Goal: Navigation & Orientation: Find specific page/section

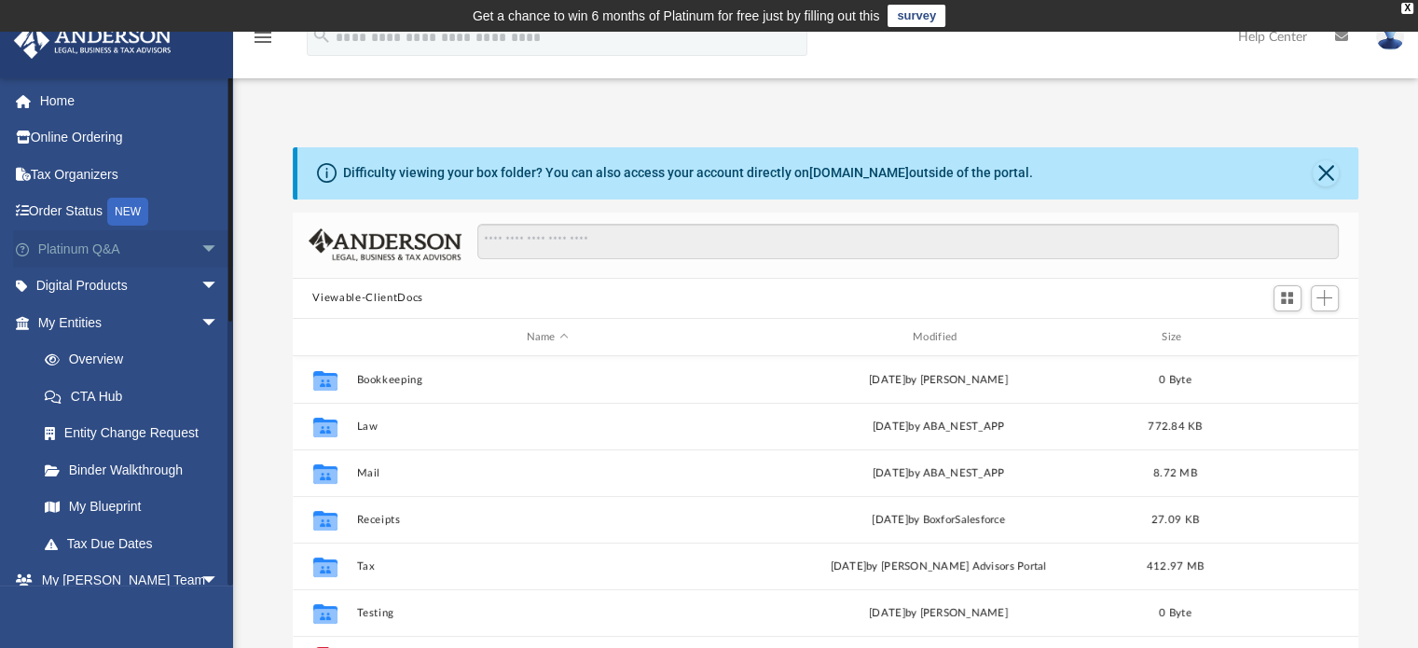
click at [128, 241] on link "Platinum Q&A arrow_drop_down" at bounding box center [130, 248] width 234 height 37
click at [200, 249] on span "arrow_drop_down" at bounding box center [218, 249] width 37 height 38
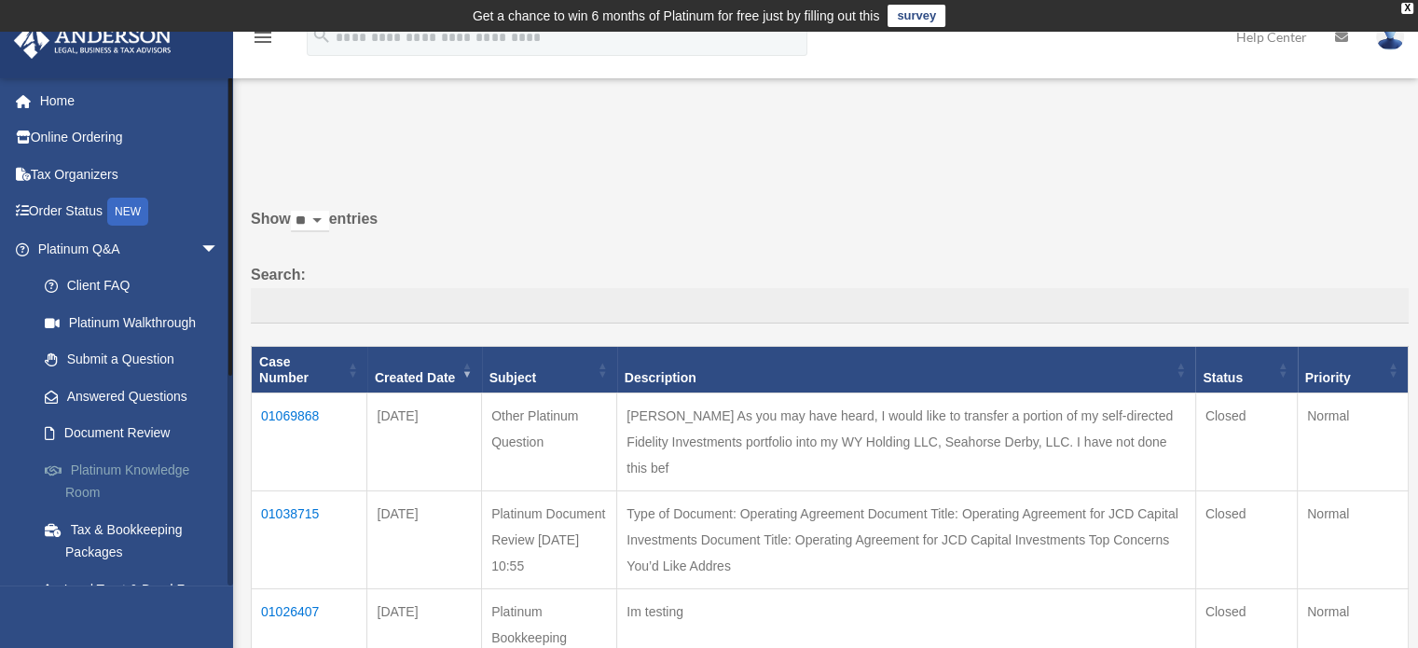
click at [112, 467] on link "Platinum Knowledge Room" at bounding box center [136, 481] width 221 height 60
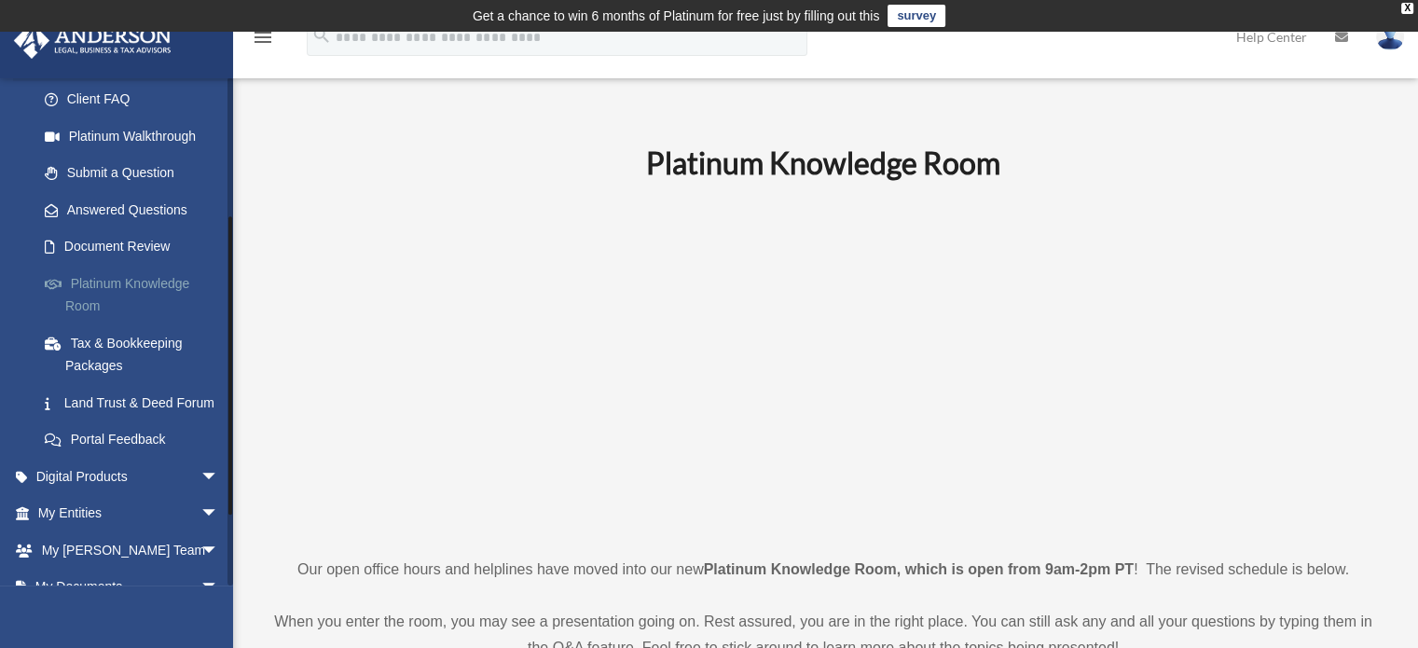
scroll to position [343, 0]
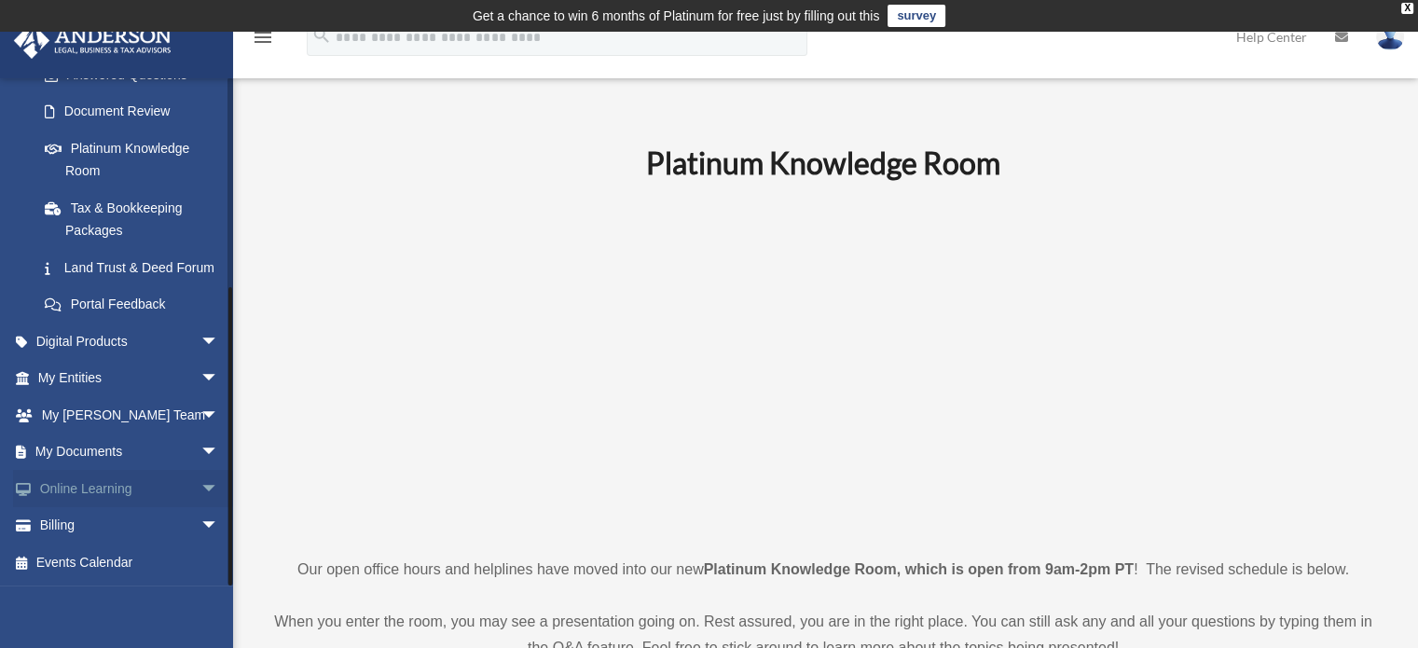
click at [105, 485] on link "Online Learning arrow_drop_down" at bounding box center [130, 488] width 234 height 37
click at [112, 488] on link "Online Learning arrow_drop_down" at bounding box center [130, 488] width 234 height 37
click at [200, 488] on span "arrow_drop_down" at bounding box center [218, 489] width 37 height 38
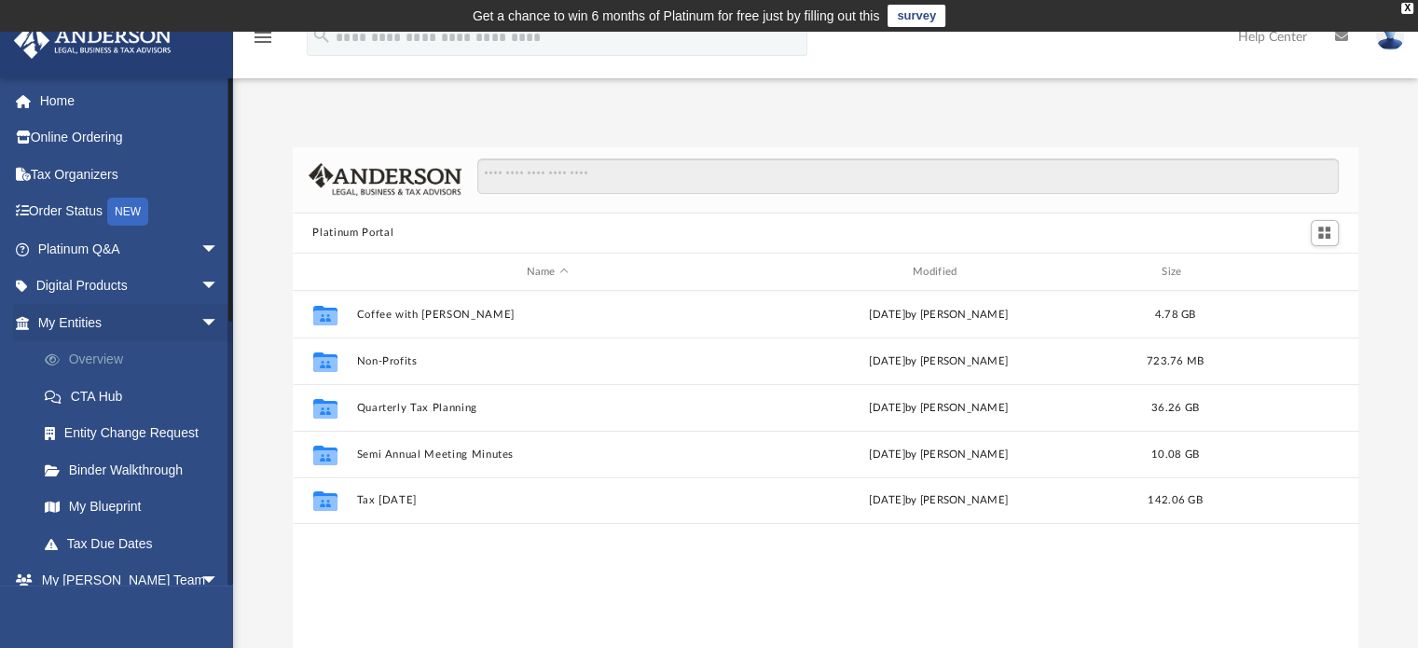
scroll to position [409, 1051]
click at [200, 320] on span "arrow_drop_down" at bounding box center [218, 323] width 37 height 38
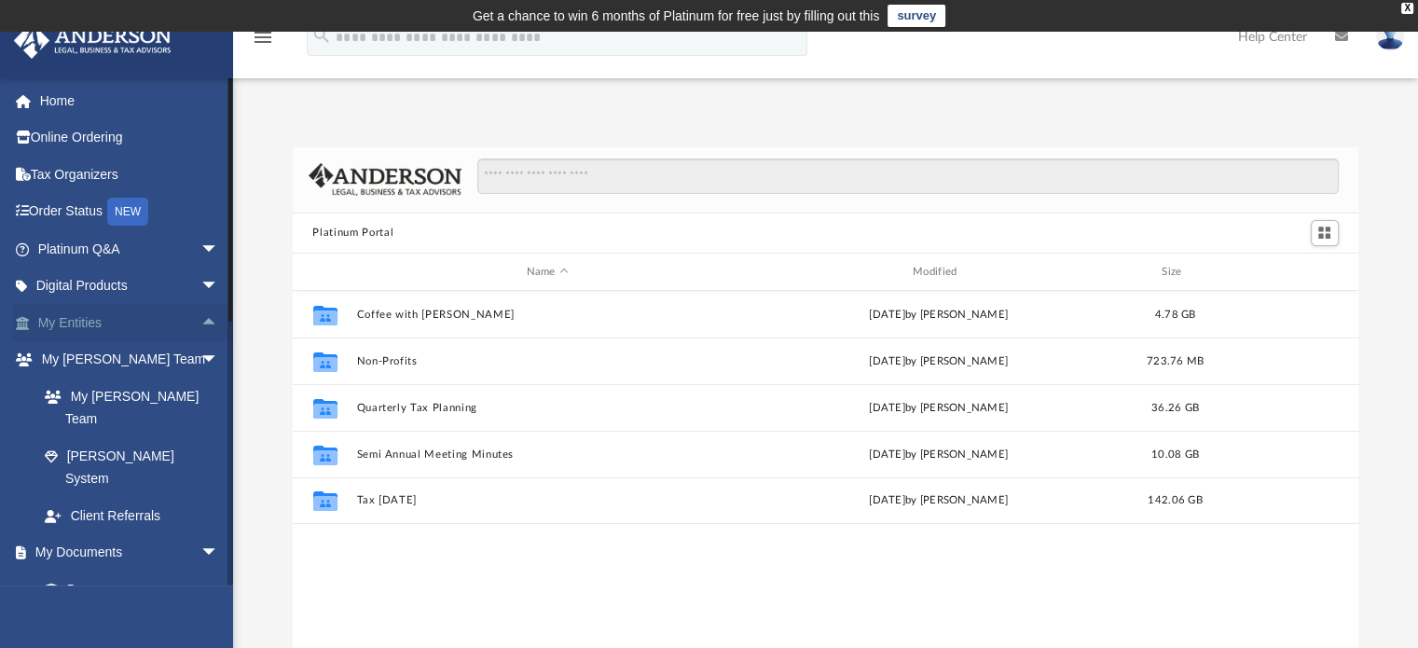
click at [200, 321] on span "arrow_drop_up" at bounding box center [218, 323] width 37 height 38
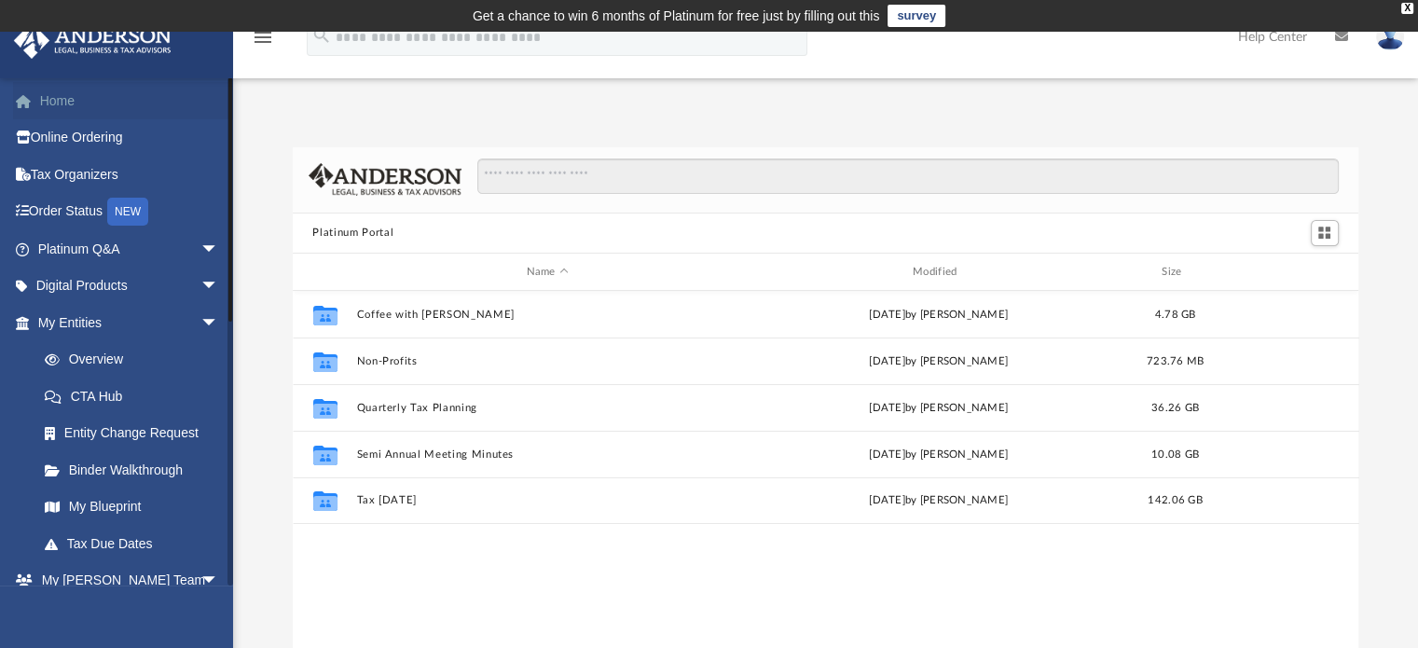
click at [63, 89] on link "Home" at bounding box center [130, 100] width 234 height 37
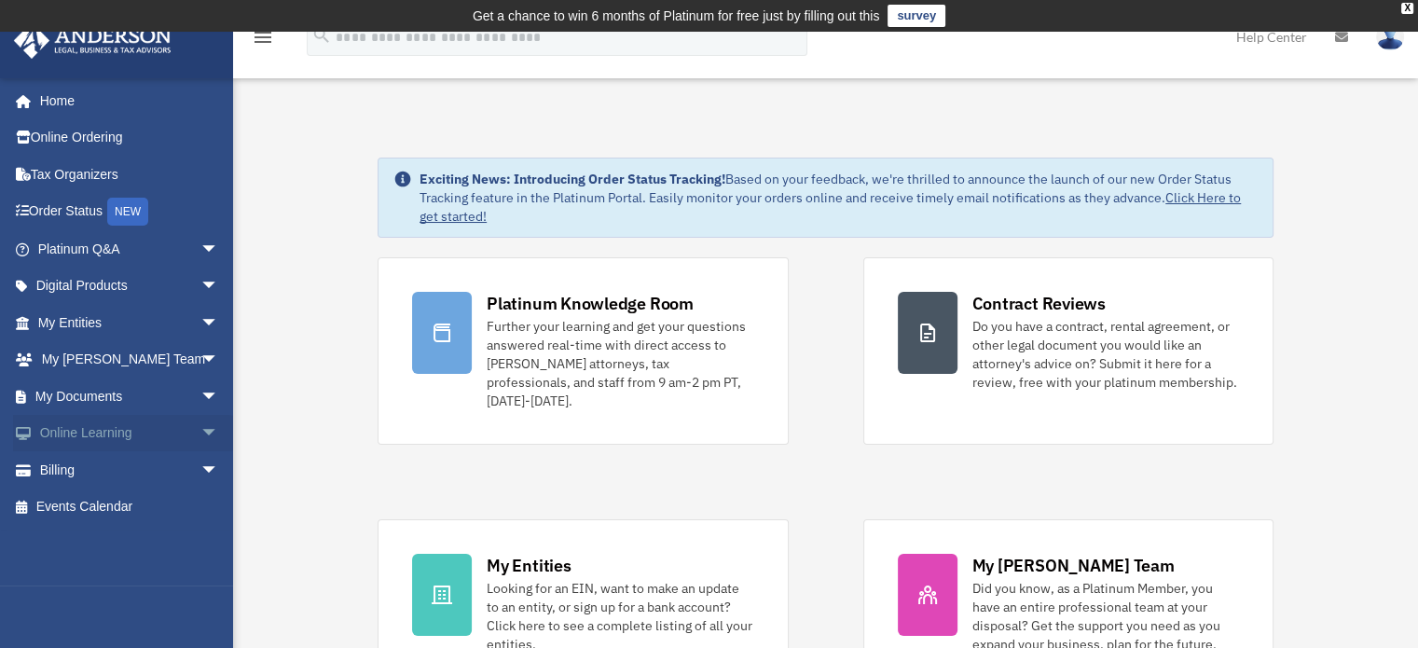
click at [200, 441] on span "arrow_drop_down" at bounding box center [218, 434] width 37 height 38
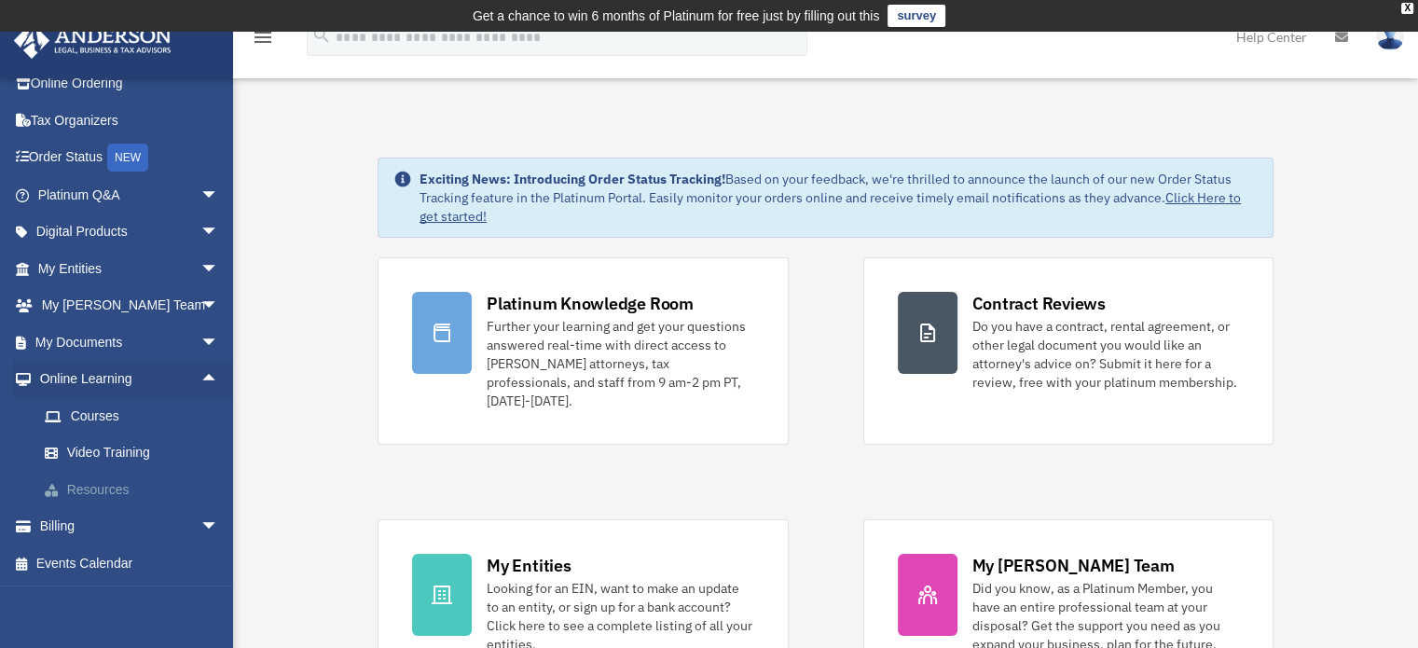
click at [108, 491] on link "Resources" at bounding box center [136, 489] width 221 height 37
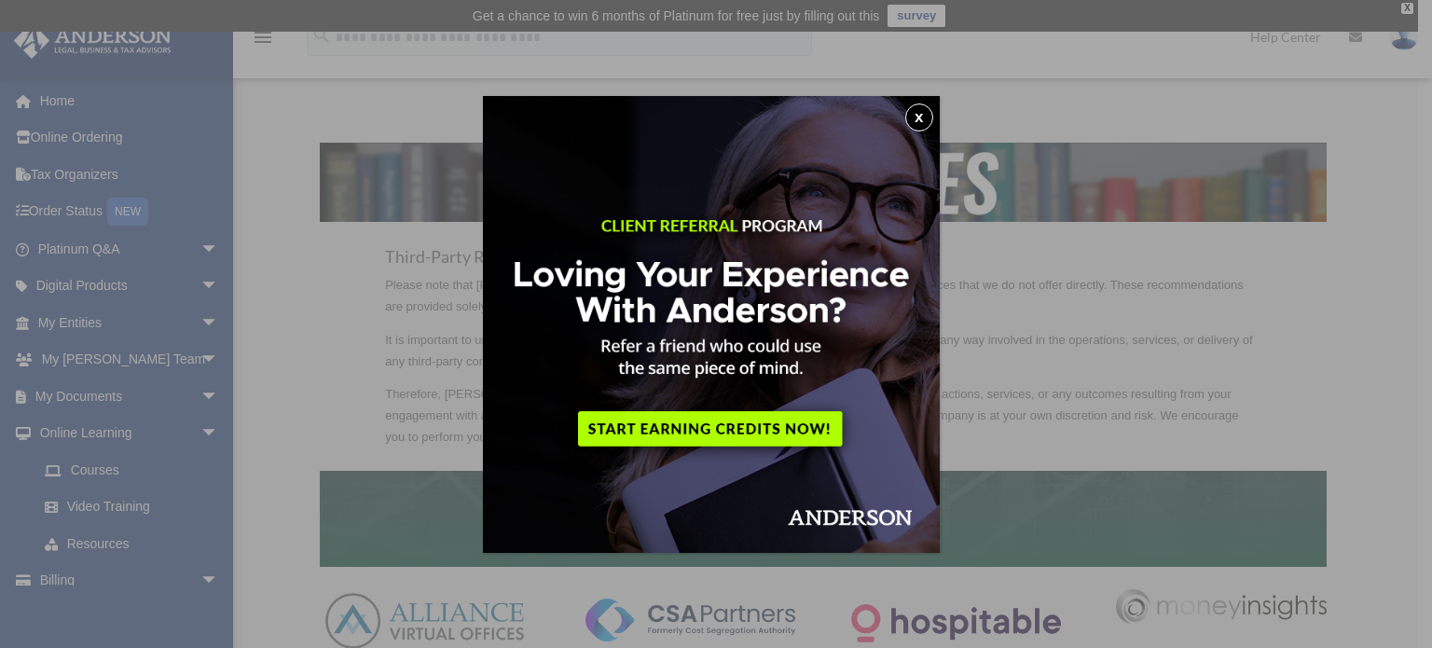
click at [928, 126] on button "x" at bounding box center [919, 117] width 28 height 28
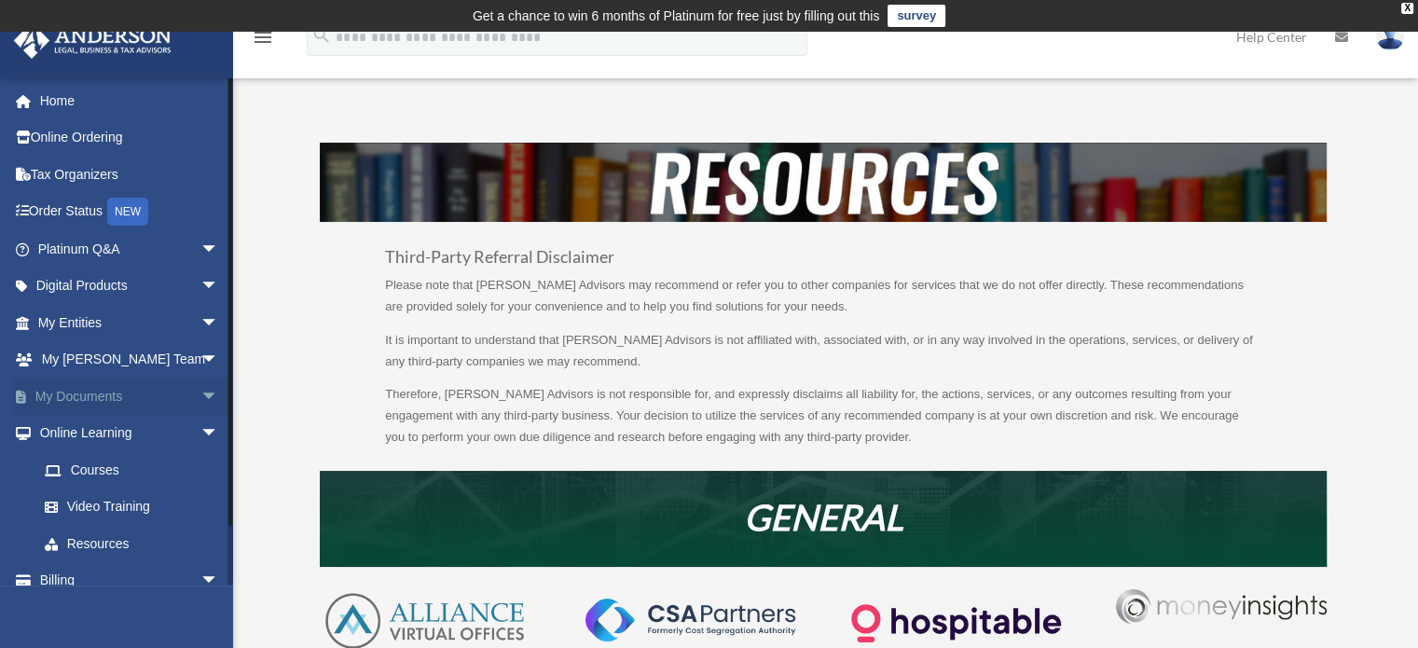
click at [117, 394] on link "My Documents arrow_drop_down" at bounding box center [130, 395] width 234 height 37
click at [123, 395] on link "My Documents arrow_drop_down" at bounding box center [130, 395] width 234 height 37
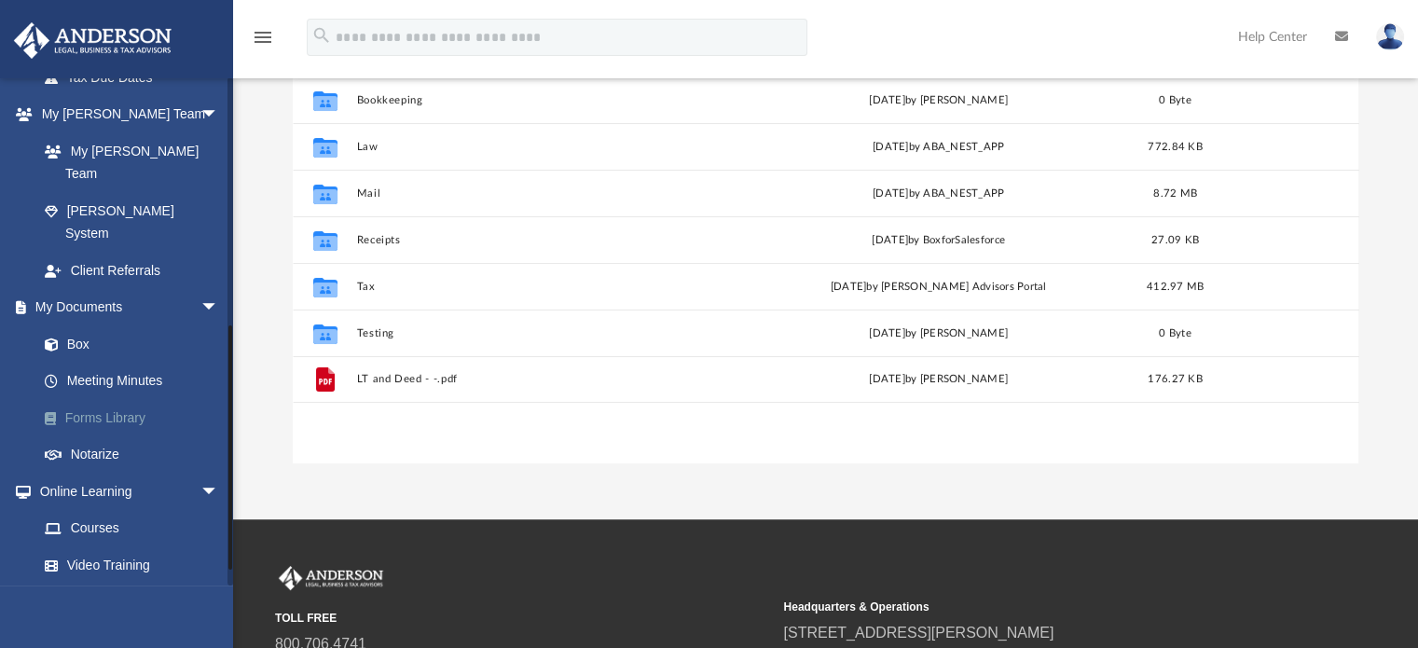
scroll to position [533, 0]
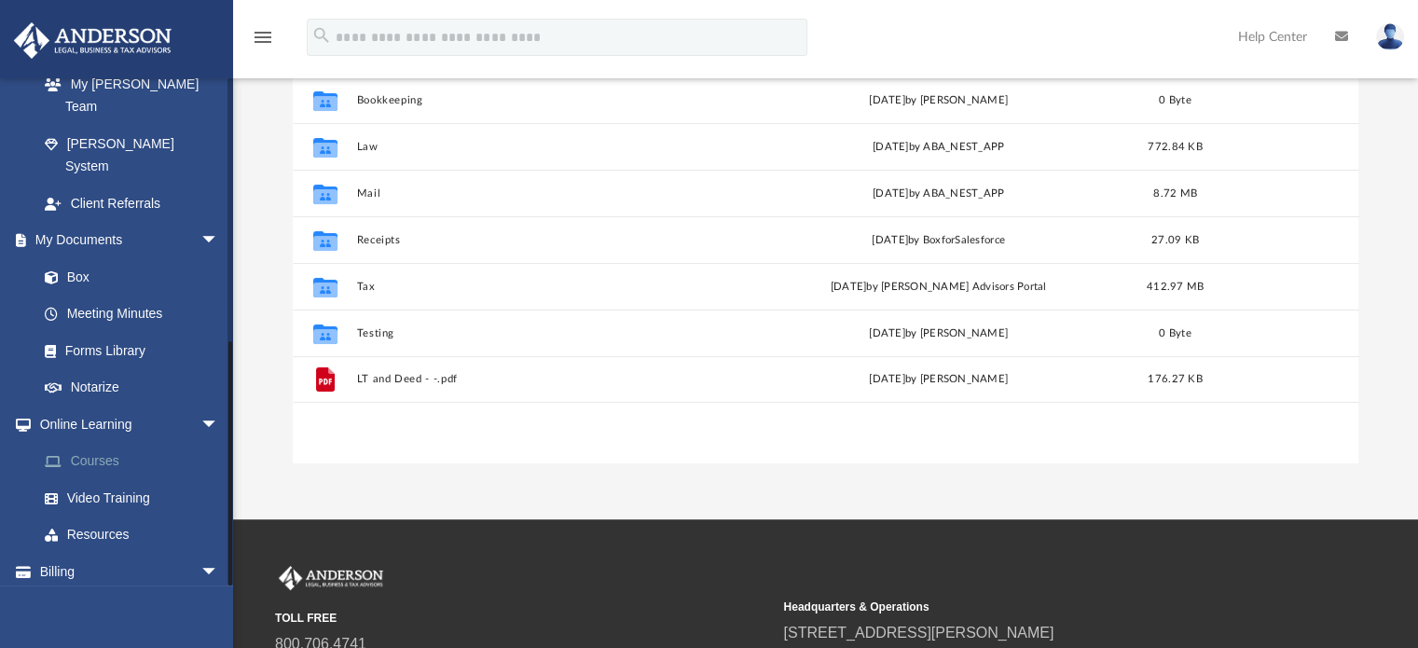
click at [108, 443] on link "Courses" at bounding box center [136, 461] width 221 height 37
click at [104, 443] on link "Courses" at bounding box center [136, 461] width 221 height 37
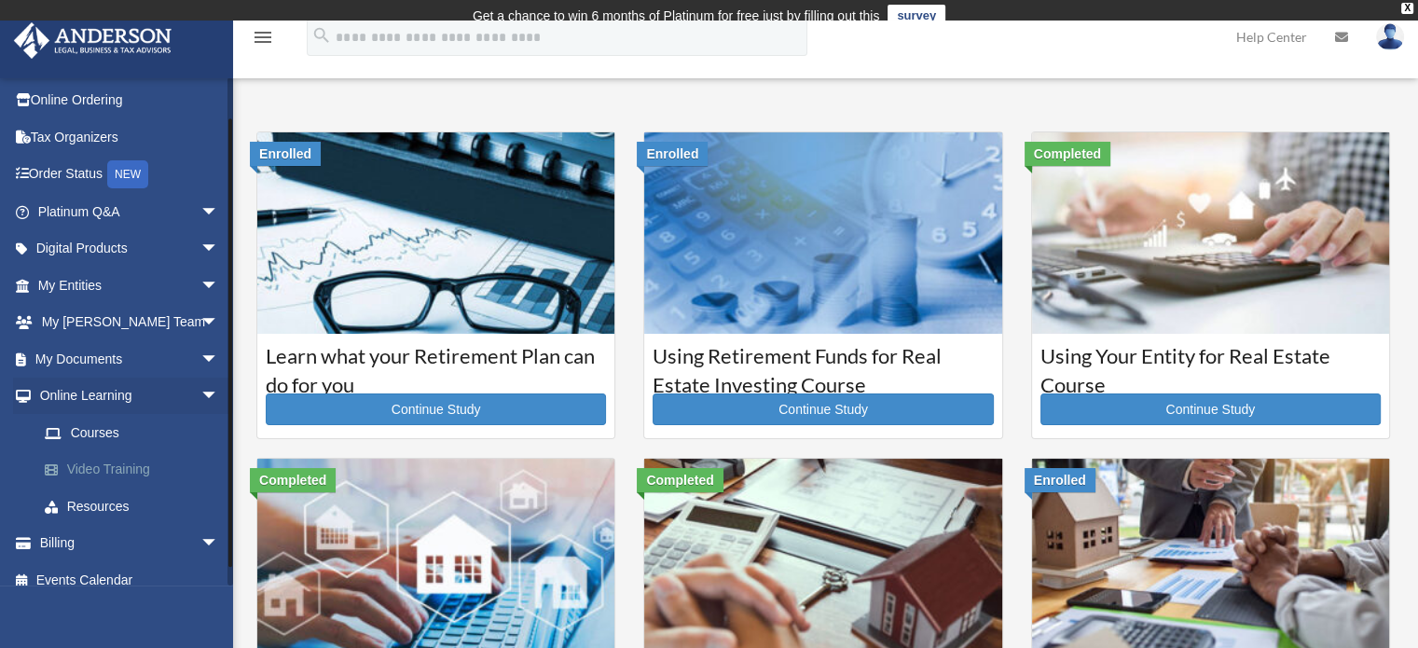
scroll to position [54, 0]
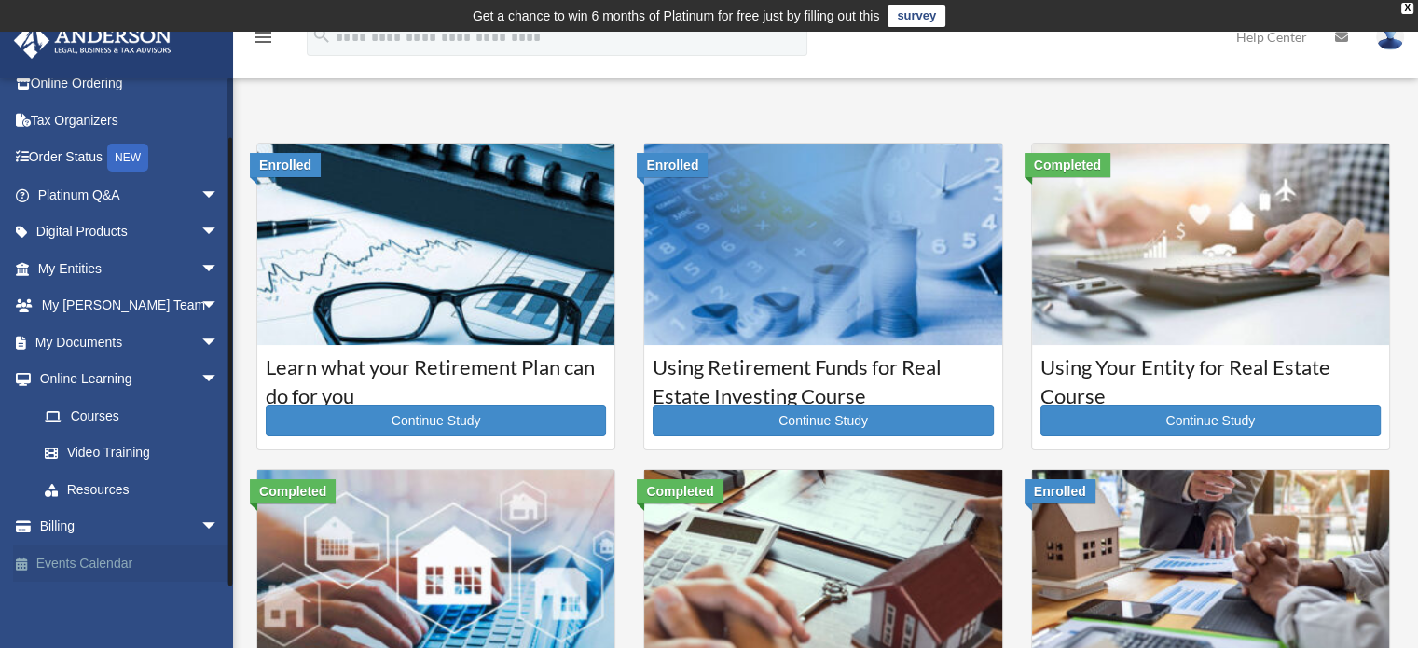
click at [62, 569] on link "Events Calendar" at bounding box center [130, 562] width 234 height 37
click at [63, 569] on link "Events Calendar" at bounding box center [130, 562] width 234 height 37
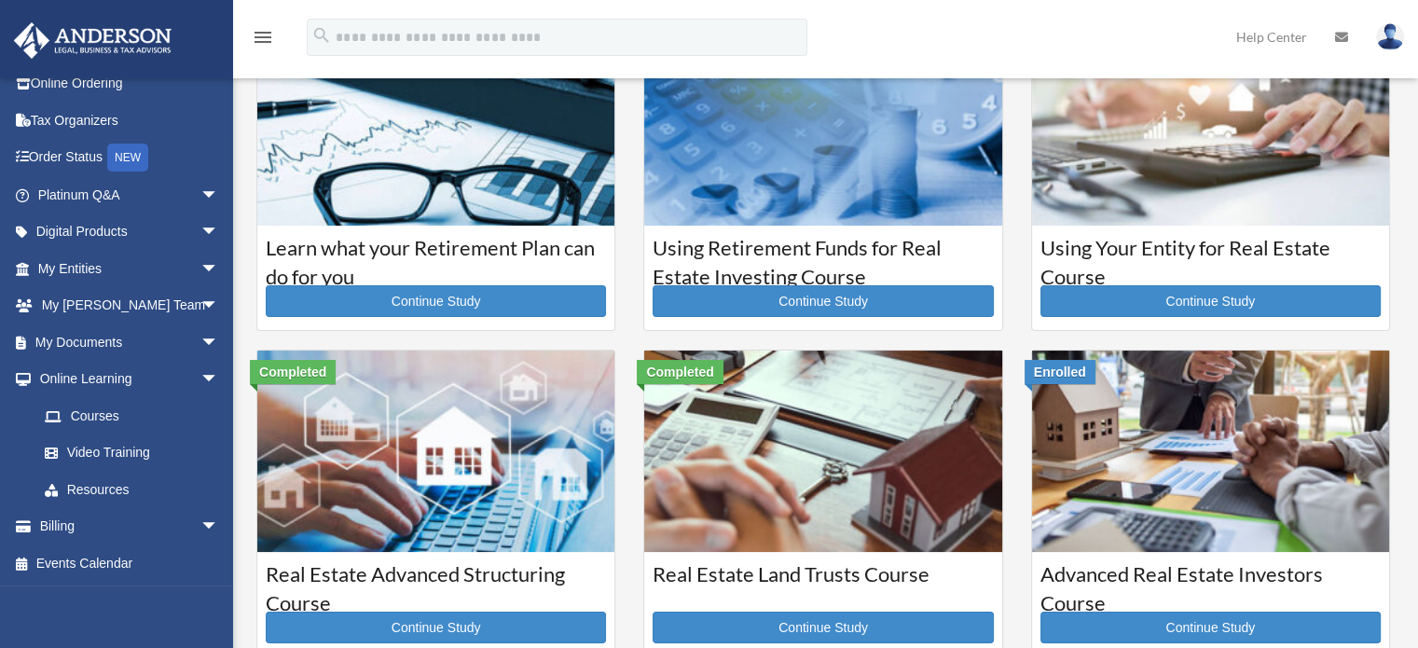
scroll to position [373, 0]
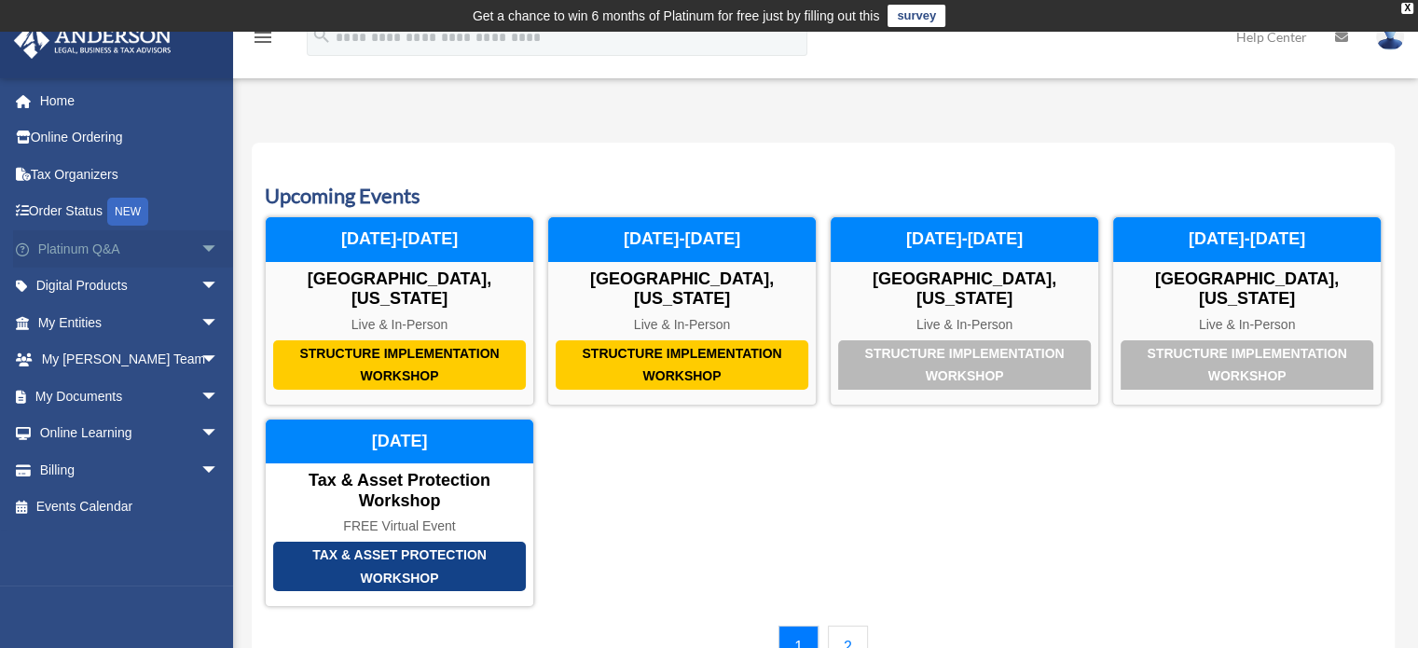
click at [200, 242] on span "arrow_drop_down" at bounding box center [218, 249] width 37 height 38
